Goal: Transaction & Acquisition: Purchase product/service

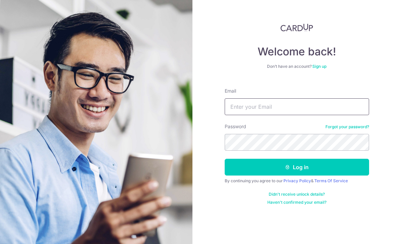
drag, startPoint x: 0, startPoint y: 0, endPoint x: 308, endPoint y: 107, distance: 326.2
click at [308, 107] on input "Email" at bounding box center [297, 106] width 144 height 17
type input "R"
type input "[EMAIL_ADDRESS][DOMAIN_NAME]"
click at [296, 167] on button "Log in" at bounding box center [297, 167] width 144 height 17
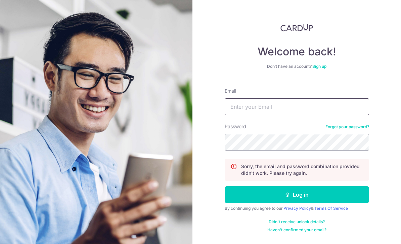
click at [252, 106] on input "Email" at bounding box center [297, 106] width 144 height 17
type input "r"
type input "A"
type input "Rachelleng96@hotmail.com"
click at [296, 195] on button "Log in" at bounding box center [297, 194] width 144 height 17
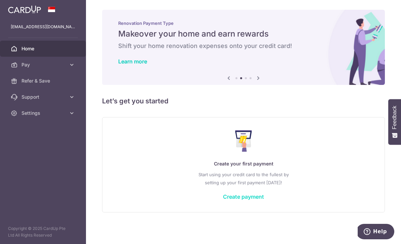
scroll to position [7, 0]
click at [223, 200] on link "Create payment" at bounding box center [243, 196] width 41 height 7
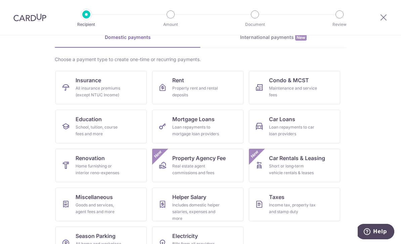
scroll to position [35, 0]
click at [79, 202] on div "Goods and services, agent fees and more" at bounding box center [100, 208] width 48 height 13
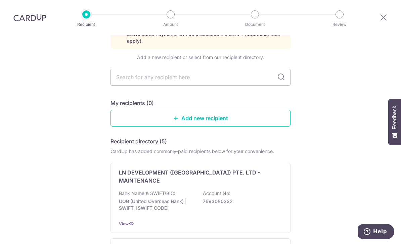
scroll to position [53, 0]
type input "Singtel"
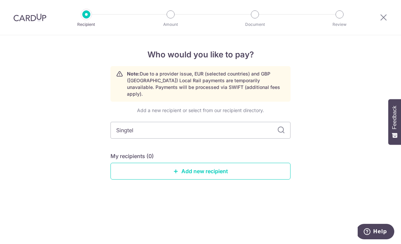
scroll to position [0, 0]
click at [287, 128] on input "Singtel" at bounding box center [200, 130] width 180 height 17
click at [281, 128] on icon at bounding box center [281, 130] width 8 height 8
click at [280, 128] on icon at bounding box center [281, 130] width 8 height 8
click at [280, 126] on icon at bounding box center [281, 130] width 8 height 8
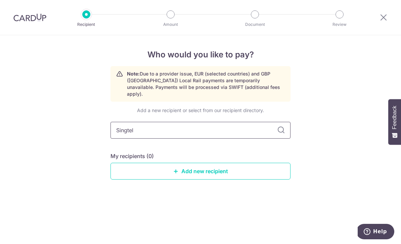
click at [260, 125] on input "Singtel" at bounding box center [200, 130] width 180 height 17
type input "S"
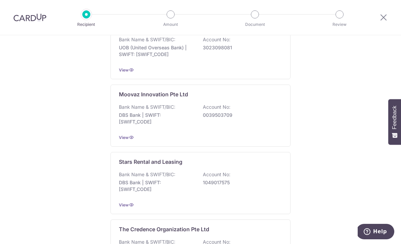
scroll to position [253, 0]
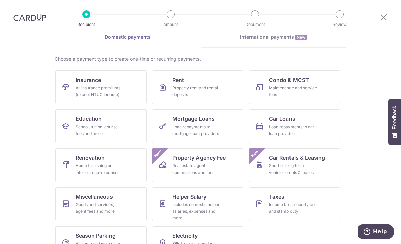
scroll to position [35, 0]
click at [125, 82] on link "Insurance All insurance premiums (except NTUC Income)" at bounding box center [100, 88] width 91 height 34
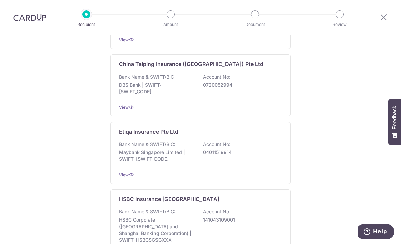
scroll to position [324, 0]
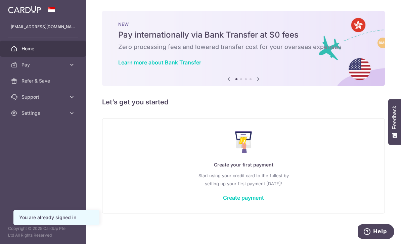
click at [201, 205] on div "Create your first payment Start using your credit card to the fullest by settin…" at bounding box center [243, 166] width 266 height 80
click at [223, 201] on link "Create payment" at bounding box center [243, 197] width 41 height 7
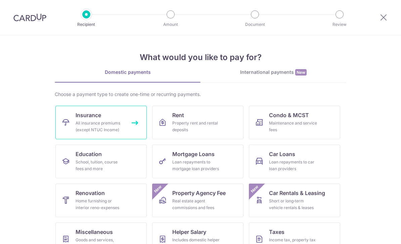
click at [93, 115] on span "Insurance" at bounding box center [89, 115] width 26 height 8
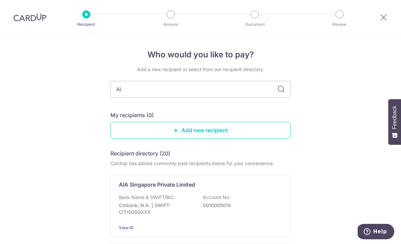
type input "Aia"
click at [285, 91] on icon at bounding box center [281, 89] width 8 height 8
click at [280, 91] on icon at bounding box center [281, 89] width 8 height 8
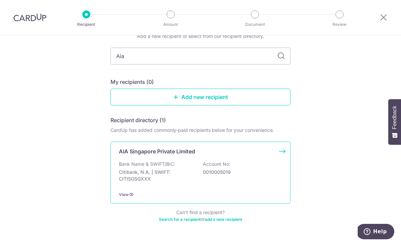
scroll to position [33, 0]
click at [185, 151] on p "AIA Singapore Private Limited" at bounding box center [157, 152] width 76 height 8
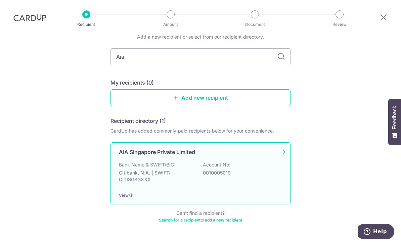
click at [282, 155] on div "AIA Singapore Private Limited Bank Name & SWIFT/BIC: Citibank, N.A. | SWIFT: CI…" at bounding box center [200, 173] width 180 height 62
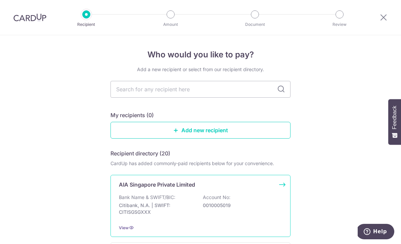
click at [263, 187] on div "AIA Singapore Private Limited" at bounding box center [196, 185] width 155 height 8
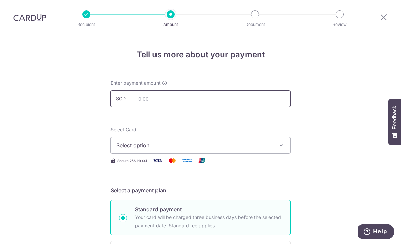
click at [215, 99] on input "text" at bounding box center [200, 98] width 180 height 17
type input "153.21"
click at [280, 153] on button "Select option" at bounding box center [200, 145] width 180 height 17
click at [267, 165] on span "Add credit card" at bounding box center [206, 164] width 156 height 7
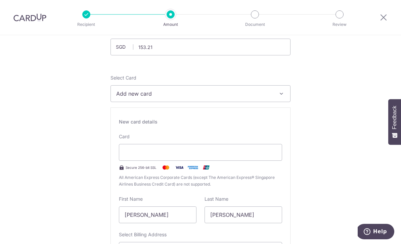
scroll to position [87, 0]
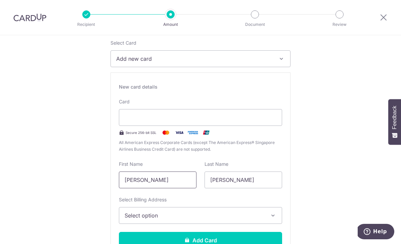
click at [178, 182] on input "Ng Min Ting" at bounding box center [158, 180] width 78 height 17
drag, startPoint x: 178, startPoint y: 182, endPoint x: 102, endPoint y: 173, distance: 76.4
type input "Rachellle"
type input "R"
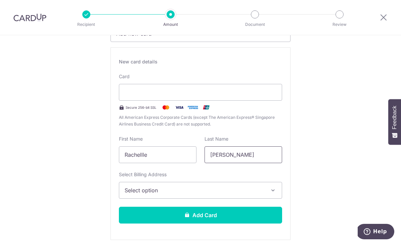
scroll to position [128, 0]
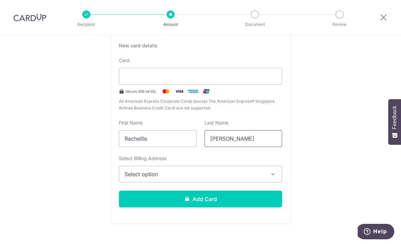
type input "Ng"
click at [180, 176] on span "Select option" at bounding box center [195, 174] width 140 height 8
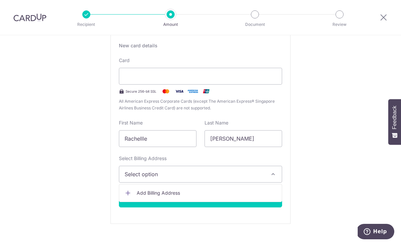
click at [180, 195] on span "Add Billing Address" at bounding box center [207, 193] width 140 height 7
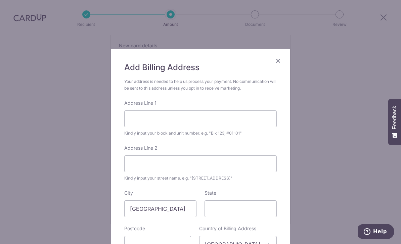
click at [178, 102] on div "Address Line 1 Kindly input your block and unit number. e.g. "Blk 123, #01-01"" at bounding box center [200, 118] width 152 height 37
click at [178, 119] on input "Address Line 1" at bounding box center [200, 118] width 152 height 17
type input "Blk 636 #07-257"
click at [149, 166] on input "Address Line 2" at bounding box center [200, 163] width 152 height 17
type input "S"
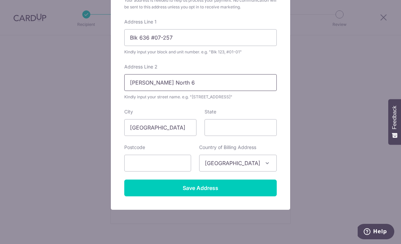
scroll to position [86, 0]
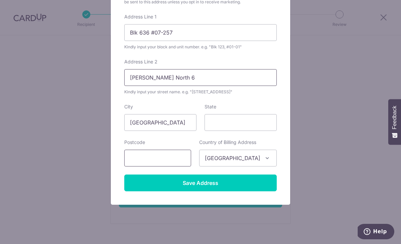
type input "Choa Chu Kang North 6"
click at [156, 158] on input "text" at bounding box center [157, 158] width 67 height 17
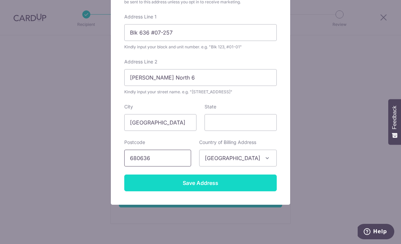
type input "680636"
click at [251, 184] on input "Save Address" at bounding box center [200, 183] width 152 height 17
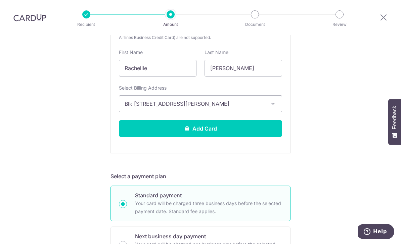
scroll to position [212, 0]
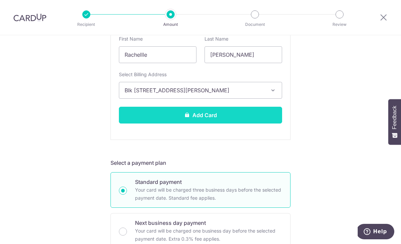
click at [256, 120] on button "Add Card" at bounding box center [200, 115] width 163 height 17
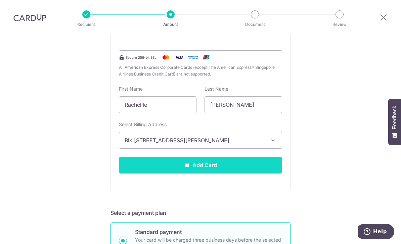
scroll to position [131, 0]
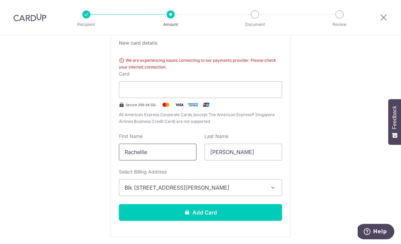
click at [185, 147] on input "Rachellle" at bounding box center [158, 152] width 78 height 17
click at [167, 149] on input "Rachellle" at bounding box center [158, 152] width 78 height 17
click at [145, 157] on input "Rachellle" at bounding box center [158, 152] width 78 height 17
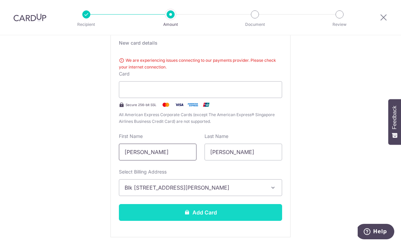
type input "[PERSON_NAME]"
click at [238, 213] on button "Add Card" at bounding box center [200, 212] width 163 height 17
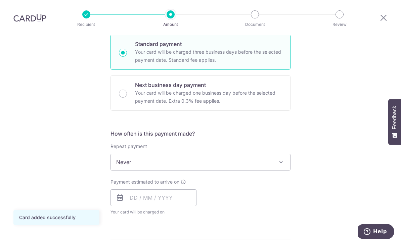
scroll to position [174, 0]
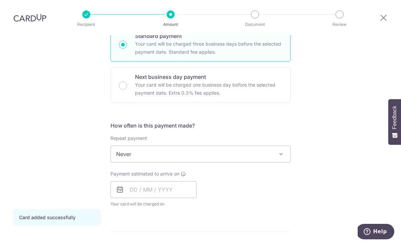
click at [282, 150] on span at bounding box center [281, 154] width 8 height 8
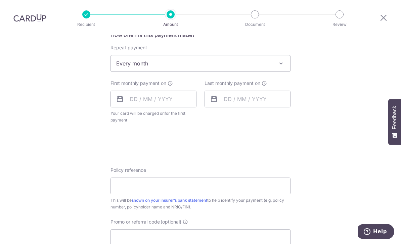
scroll to position [253, 0]
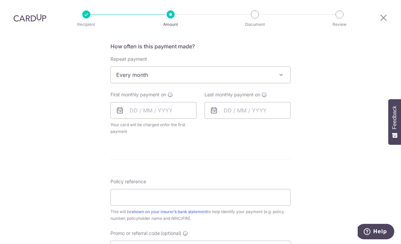
click at [266, 67] on span "Every month" at bounding box center [200, 75] width 179 height 16
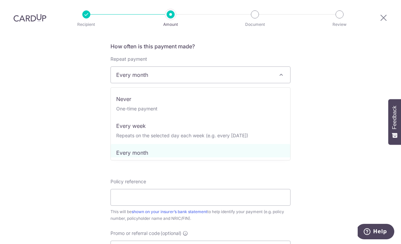
scroll to position [0, 0]
select select "1"
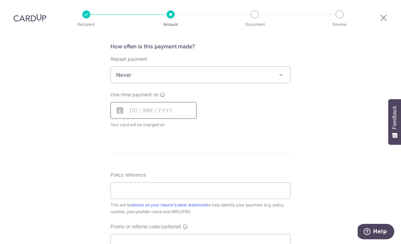
click at [184, 102] on input "text" at bounding box center [153, 110] width 86 height 17
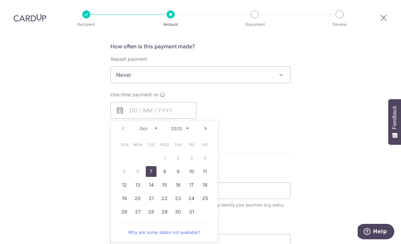
click at [189, 141] on table "Sun Mon Tue Wed Thu Fri Sat 1 2 3 4 5 6 7 8 9 10 11 12 13 14 15 16 17 18 19 20 …" at bounding box center [165, 178] width 94 height 81
click at [187, 138] on table "Sun Mon Tue Wed Thu Fri Sat 1 2 3 4 5 6 7 8 9 10 11 12 13 14 15 16 17 18 19 20 …" at bounding box center [165, 178] width 94 height 81
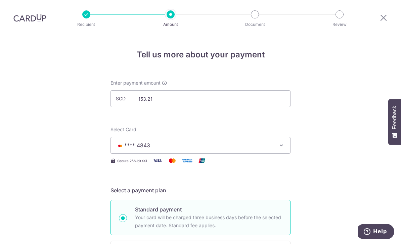
click at [280, 142] on icon "button" at bounding box center [281, 145] width 7 height 7
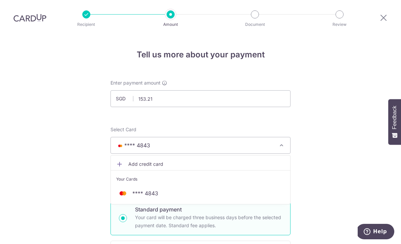
scroll to position [9, 0]
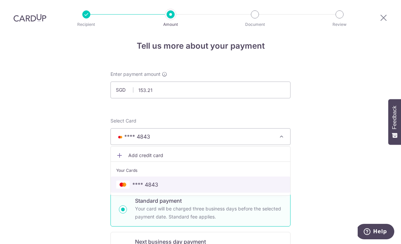
click at [242, 181] on span "**** 4843" at bounding box center [200, 185] width 169 height 8
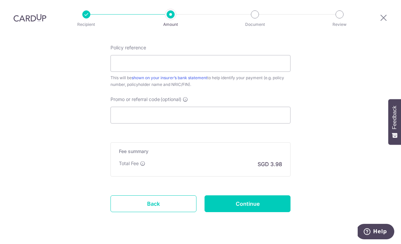
scroll to position [380, 0]
click at [185, 196] on link "Back" at bounding box center [153, 204] width 86 height 17
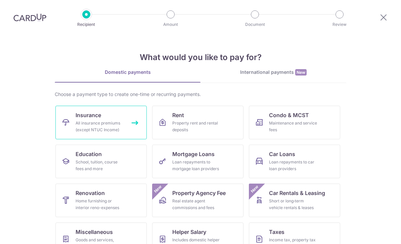
click at [130, 132] on link "Insurance All insurance premiums (except NTUC Income)" at bounding box center [100, 123] width 91 height 34
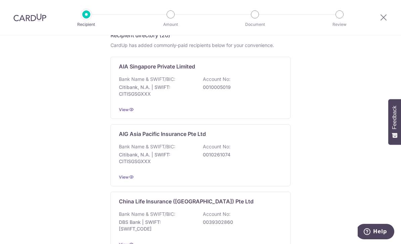
scroll to position [120, 0]
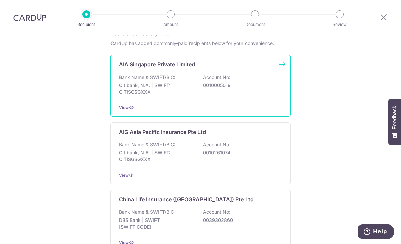
click at [248, 87] on p "0010005019" at bounding box center [240, 85] width 75 height 7
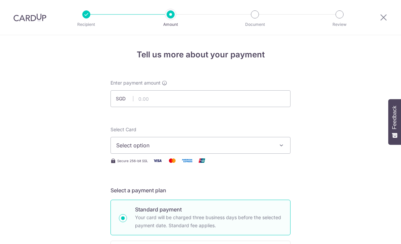
click at [274, 149] on button "Select option" at bounding box center [200, 145] width 180 height 17
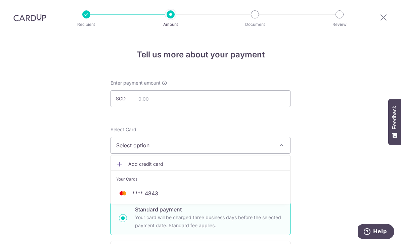
scroll to position [1, 0]
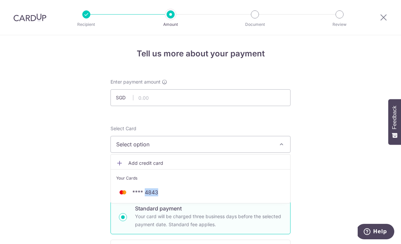
click at [331, 156] on div at bounding box center [200, 122] width 401 height 244
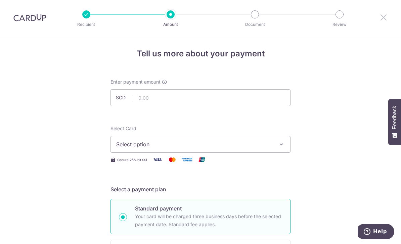
click at [383, 20] on icon at bounding box center [383, 17] width 8 height 8
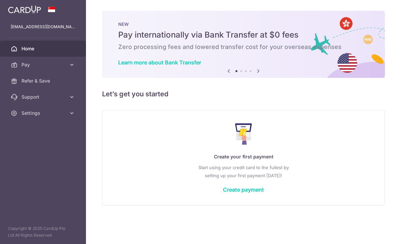
click at [0, 0] on icon "button" at bounding box center [0, 0] width 0 height 0
click at [69, 65] on icon at bounding box center [71, 64] width 7 height 7
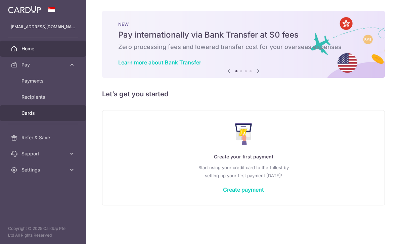
click at [52, 113] on span "Cards" at bounding box center [43, 113] width 44 height 7
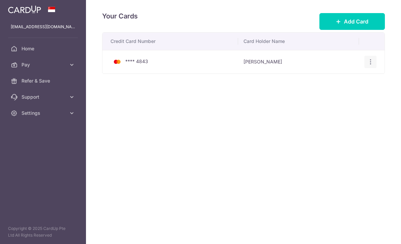
click at [367, 65] on icon "button" at bounding box center [370, 61] width 7 height 7
click at [346, 101] on span "Delete" at bounding box center [348, 97] width 46 height 8
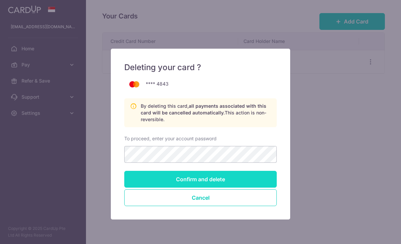
click at [259, 180] on input "Confirm and delete" at bounding box center [200, 179] width 152 height 17
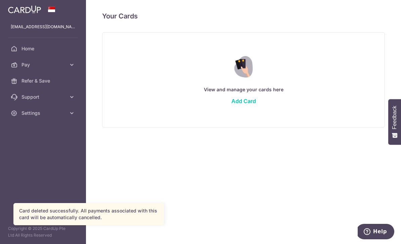
click at [0, 0] on header at bounding box center [0, 0] width 0 height 0
click at [0, 0] on icon "button" at bounding box center [0, 0] width 0 height 0
click at [56, 44] on link "Home" at bounding box center [43, 49] width 86 height 16
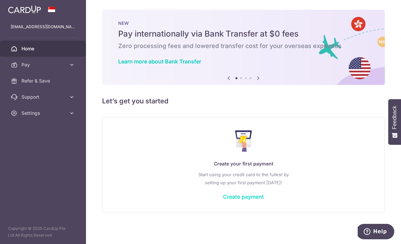
scroll to position [7, 0]
click at [223, 200] on link "Create payment" at bounding box center [243, 196] width 41 height 7
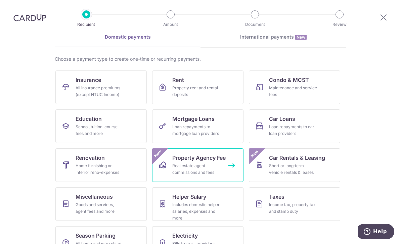
scroll to position [35, 0]
